Goal: Information Seeking & Learning: Learn about a topic

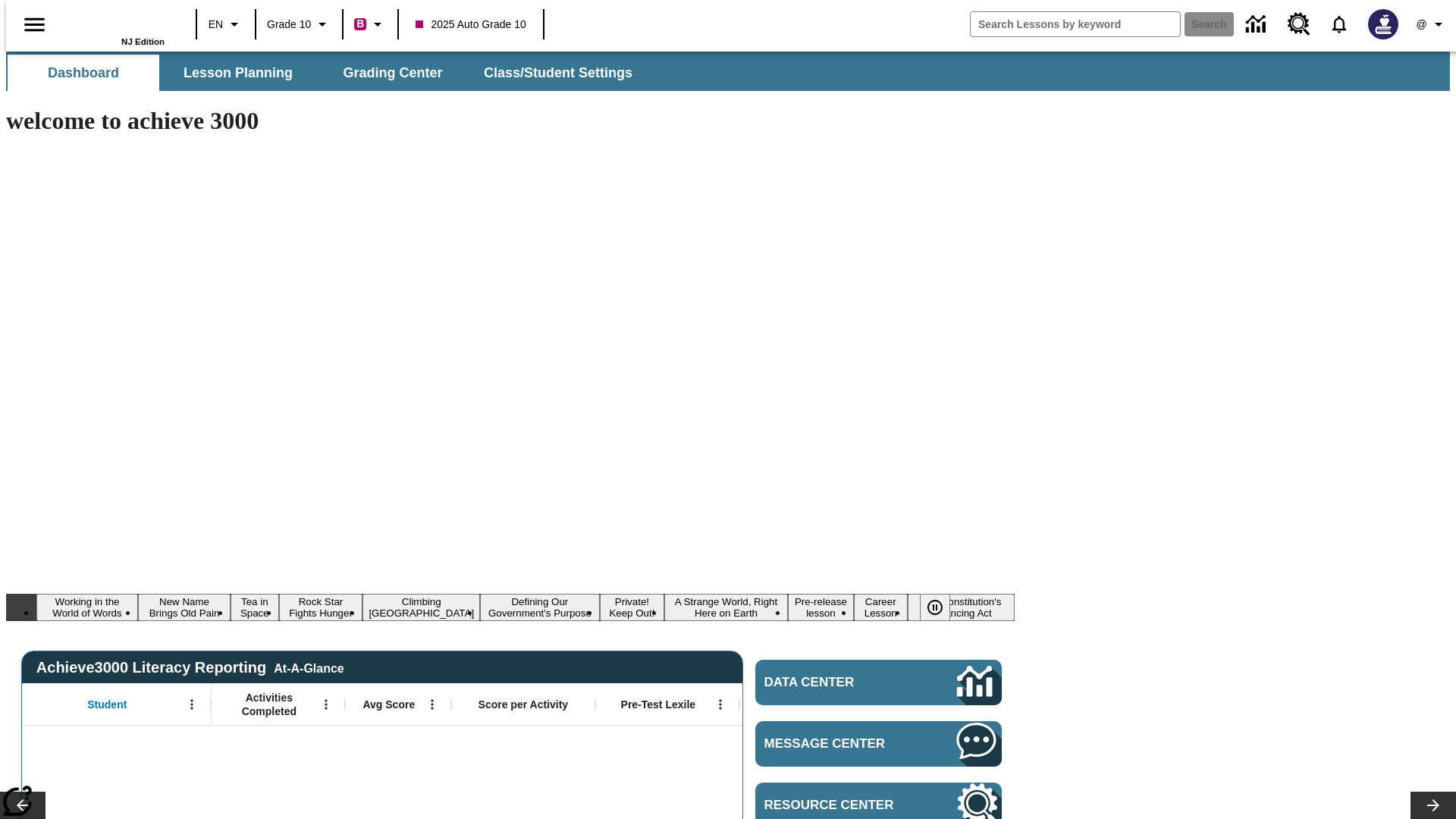
type input "-1"
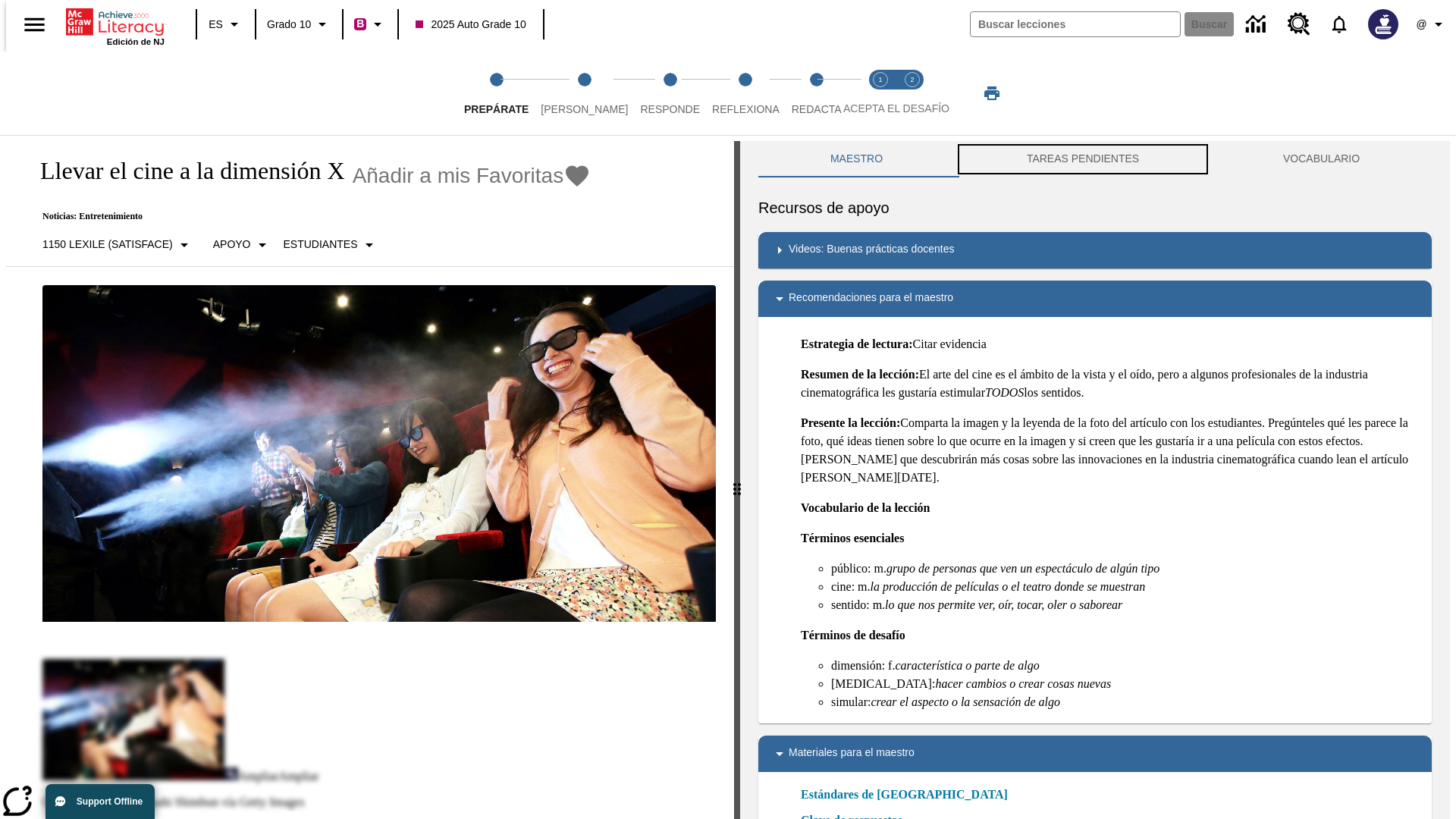
click at [1083, 159] on button "TAREAS PENDIENTES" at bounding box center [1082, 158] width 256 height 36
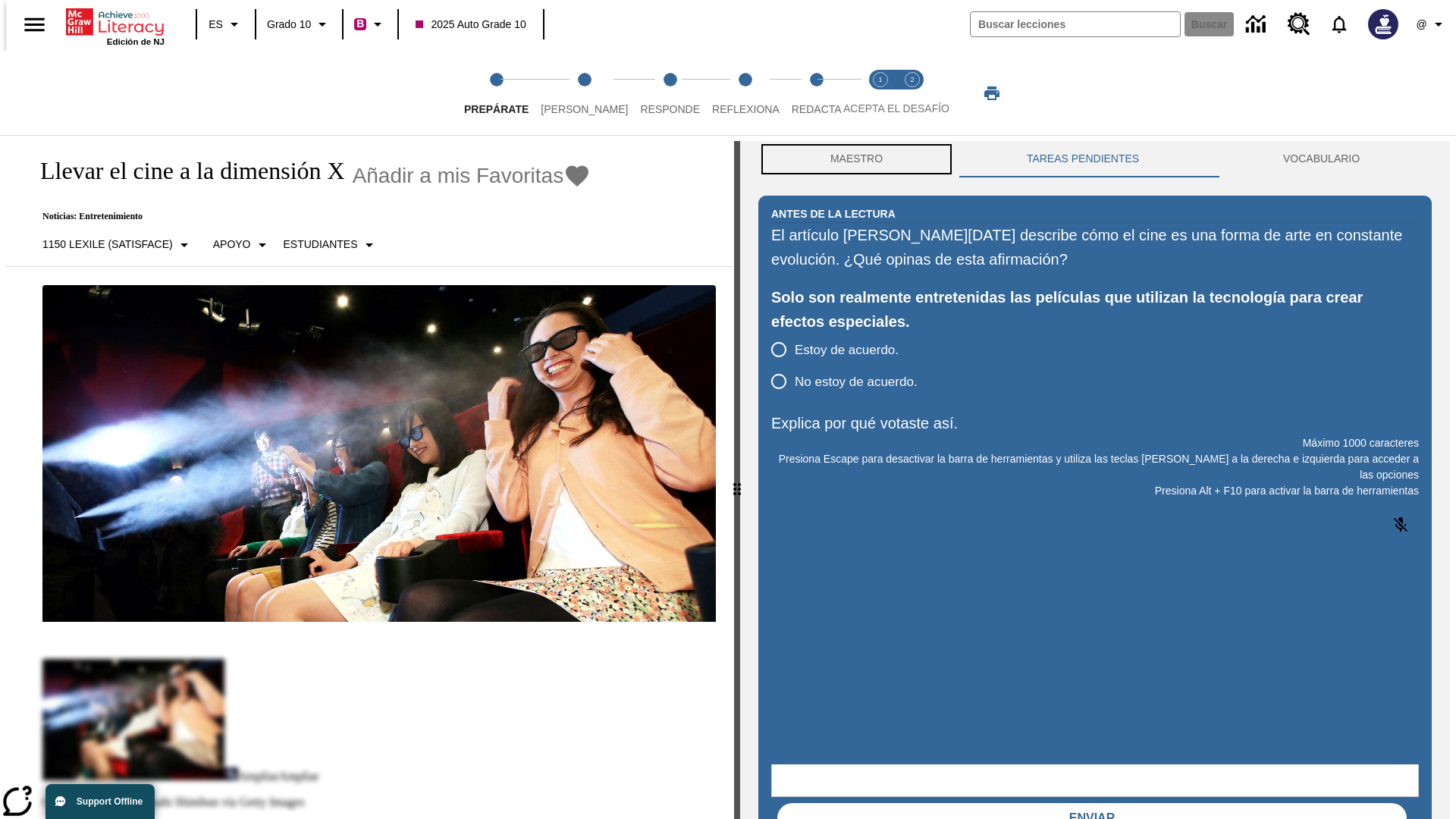
scroll to position [1, 0]
